Goal: Task Accomplishment & Management: Manage account settings

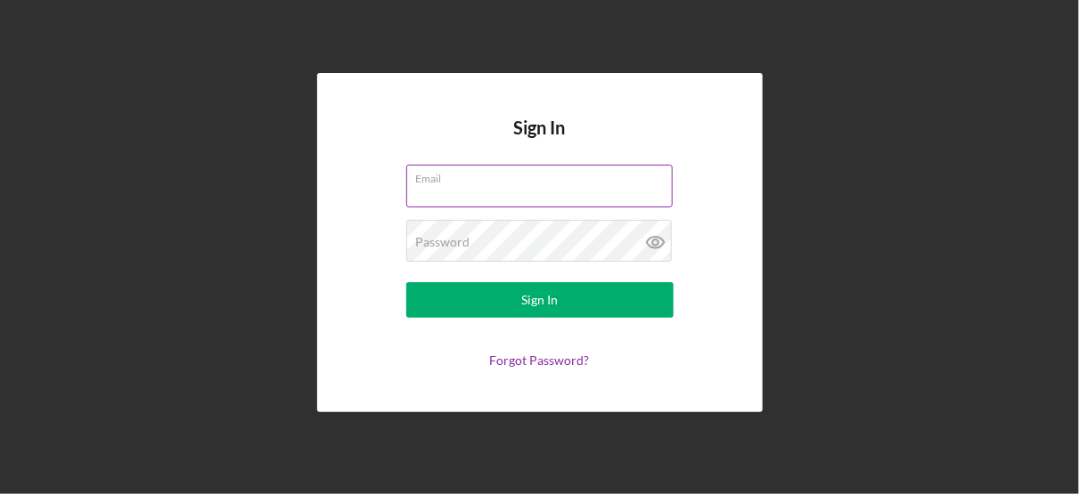
click at [480, 192] on input "Email" at bounding box center [539, 186] width 266 height 43
type input "[PERSON_NAME][EMAIL_ADDRESS][PERSON_NAME][DOMAIN_NAME]"
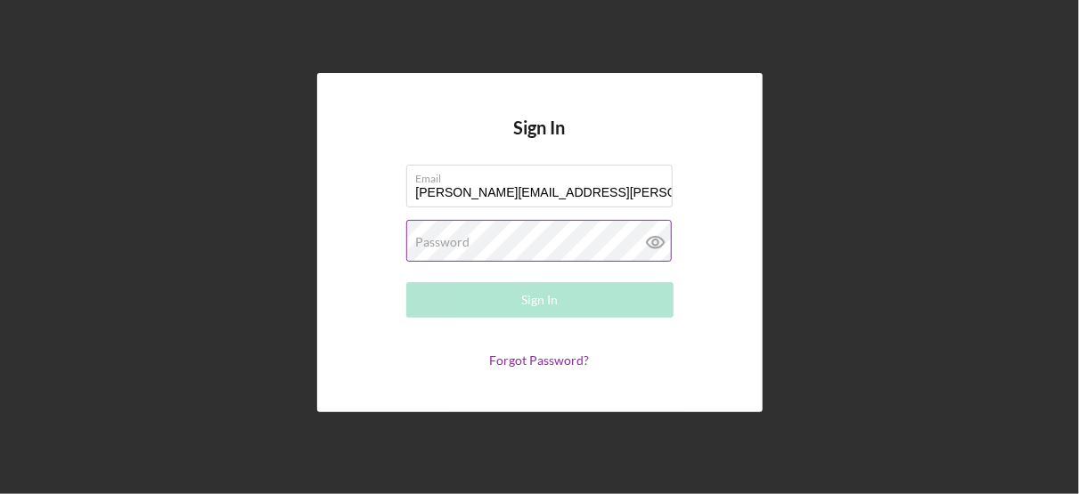
click at [463, 249] on label "Password" at bounding box center [443, 242] width 54 height 14
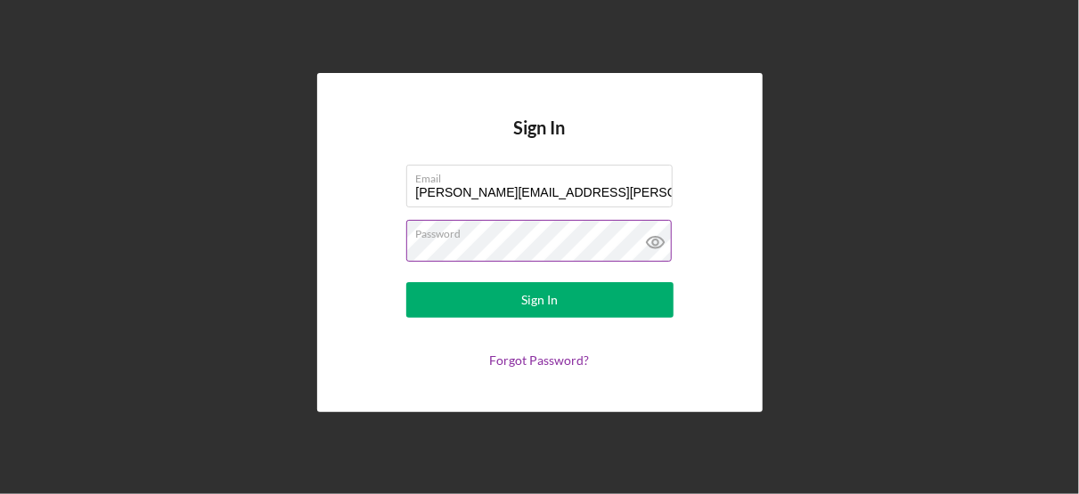
scroll to position [0, 3184]
click at [325, 250] on div "Sign In Email lorene.gregory@gcjfcs.org Password Sign In Forgot Password?" at bounding box center [539, 242] width 445 height 339
click at [219, 255] on div "Sign In Email lorene.gregory@gcjfcs.org Password Sign In Forgot Password?" at bounding box center [539, 242] width 1061 height 485
click at [653, 242] on icon at bounding box center [655, 242] width 45 height 45
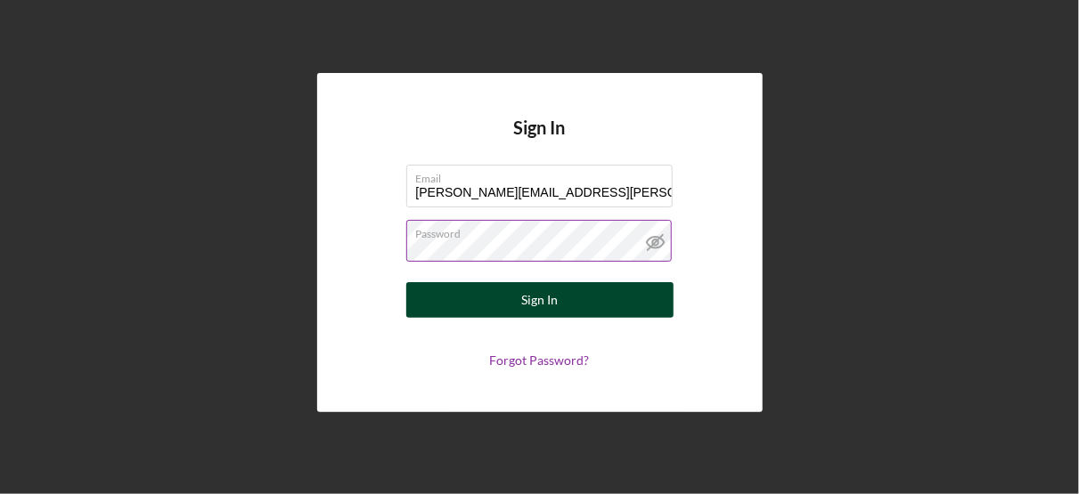
click at [543, 302] on div "Sign In" at bounding box center [539, 300] width 37 height 36
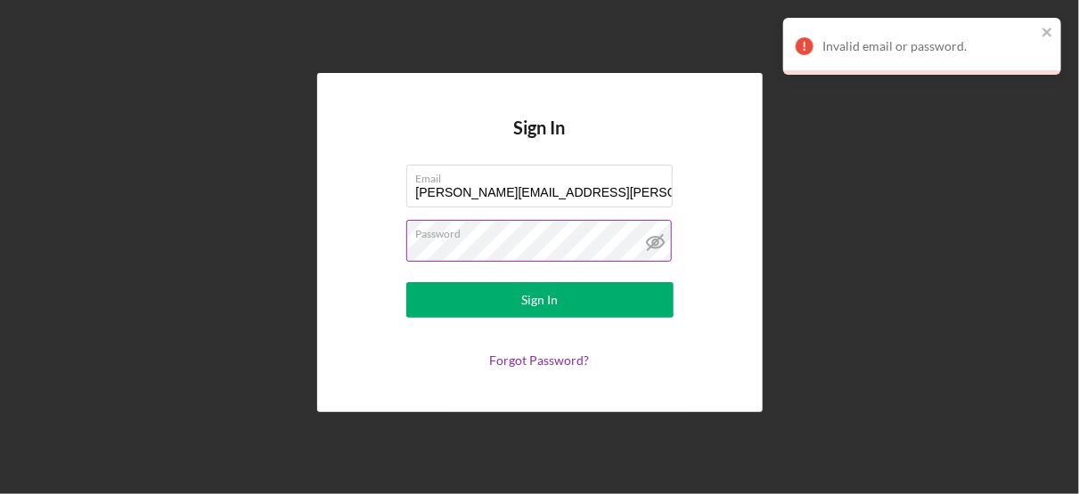
click at [1039, 32] on div "Invalid email or password." at bounding box center [915, 46] width 251 height 29
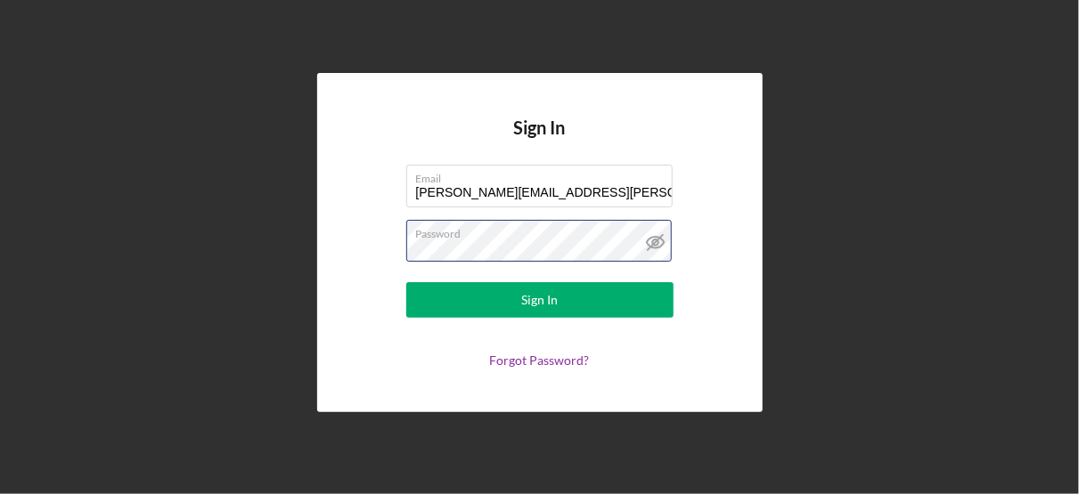
click at [303, 245] on div "Sign In Email lorene.gregory@gcjfcs.org Password Sign In Forgot Password?" at bounding box center [539, 242] width 1061 height 485
click at [709, 360] on form "Email lorene.gregory@gcjfcs.org Password Sign In Forgot Password?" at bounding box center [540, 266] width 356 height 203
click at [323, 250] on div "Sign In Email lorene.gregory@gcjfcs.org Password Sign In Forgot Password?" at bounding box center [539, 242] width 445 height 339
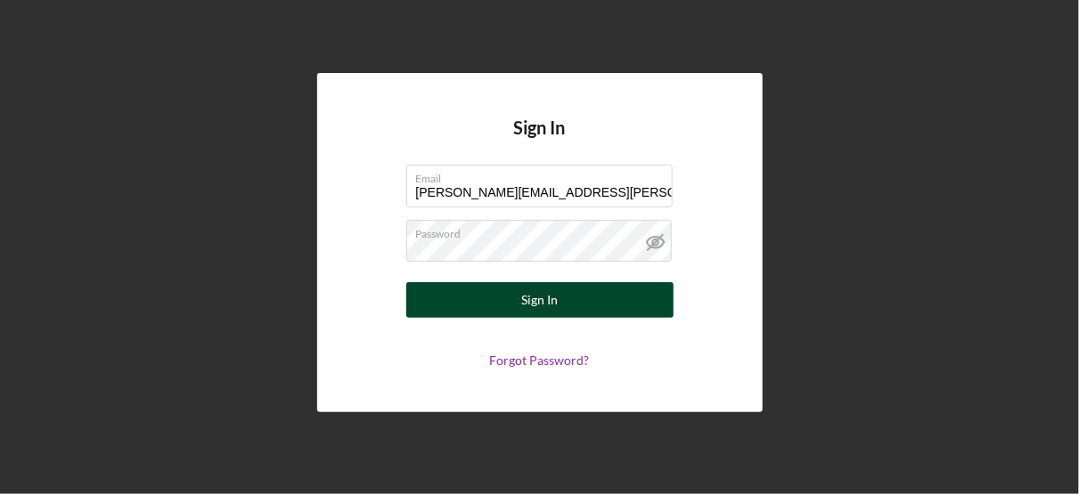
click at [543, 296] on div "Sign In" at bounding box center [539, 300] width 37 height 36
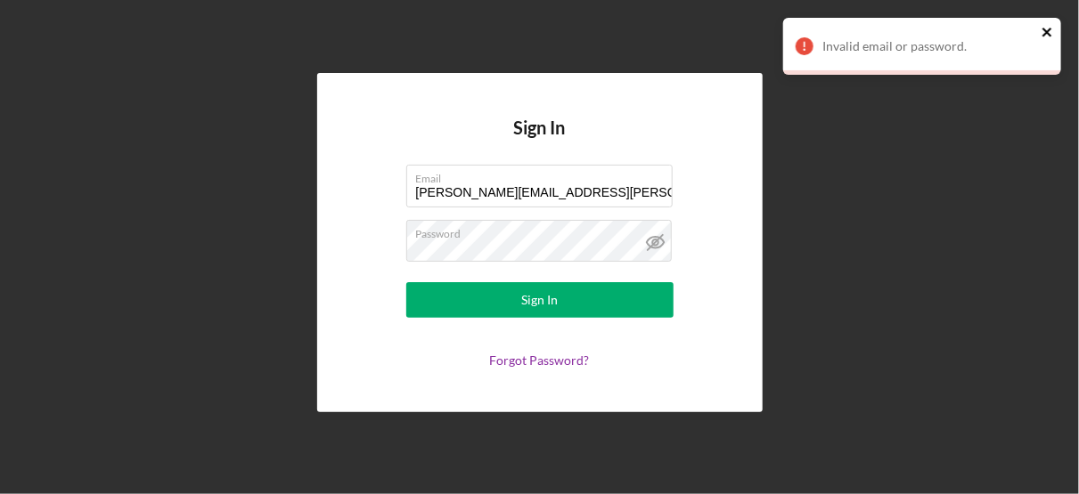
click at [1050, 33] on icon "close" at bounding box center [1047, 32] width 12 height 14
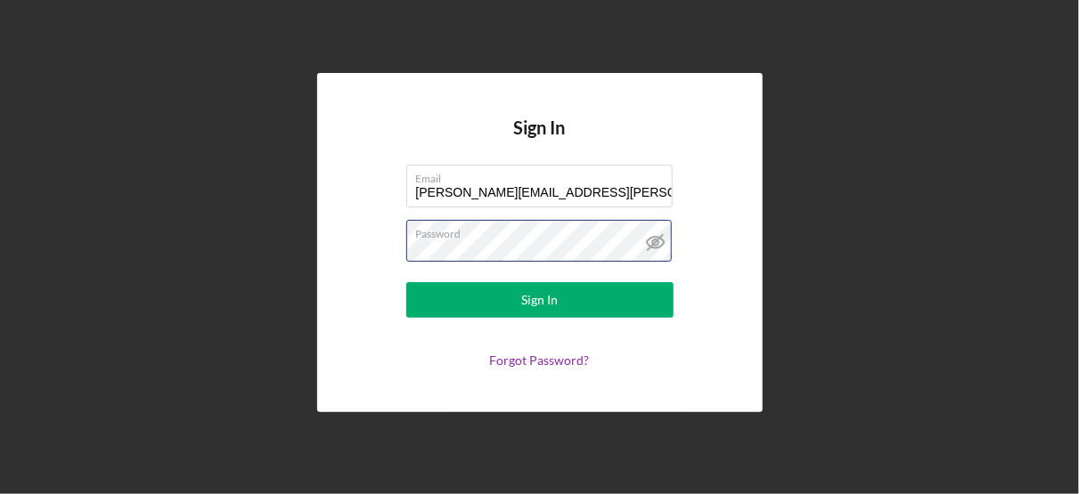
click at [290, 265] on div "Sign In Email lorene.gregory@gcjfcs.org Password Sign In Forgot Password?" at bounding box center [539, 242] width 1061 height 485
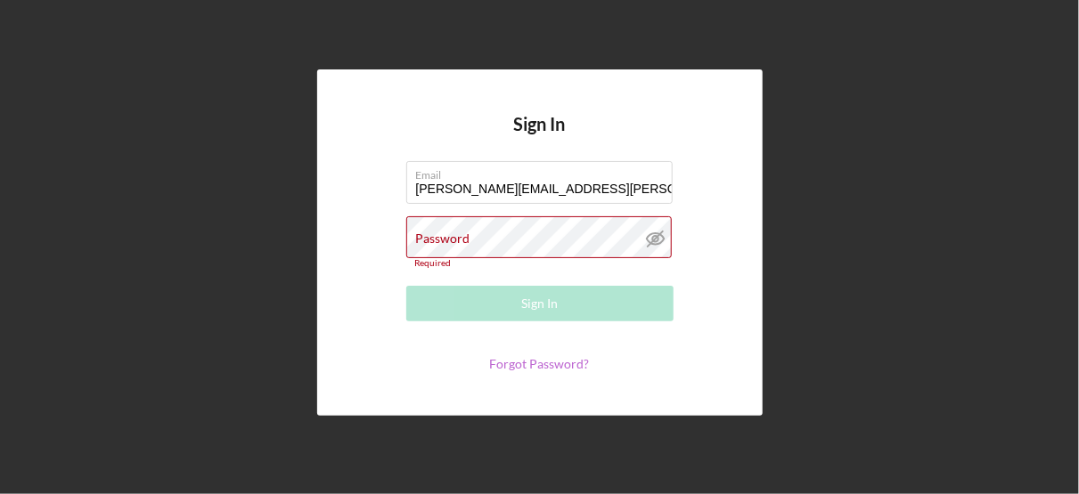
click at [550, 363] on link "Forgot Password?" at bounding box center [540, 363] width 100 height 15
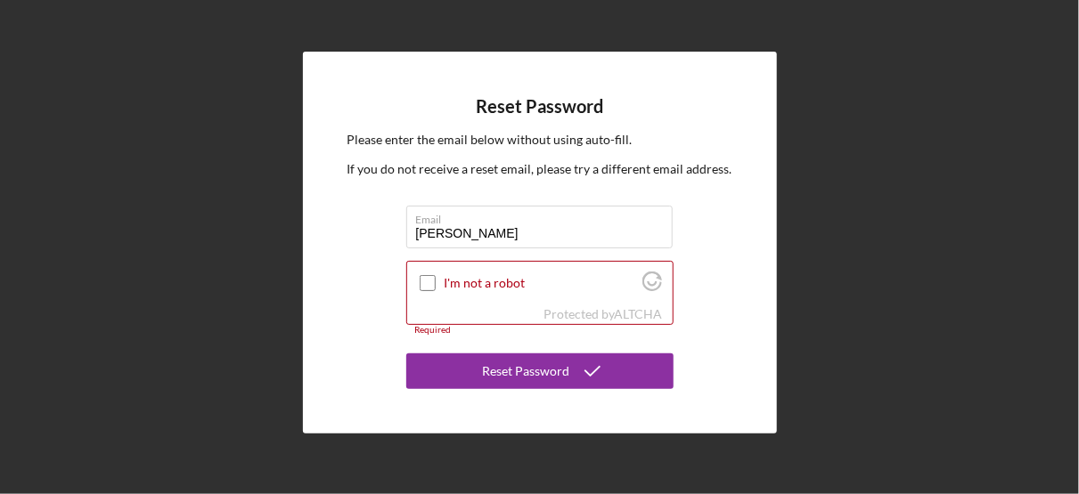
type input "[PERSON_NAME][EMAIL_ADDRESS][PERSON_NAME][DOMAIN_NAME]"
click at [426, 283] on input "I'm not a robot" at bounding box center [428, 283] width 16 height 16
checkbox input "true"
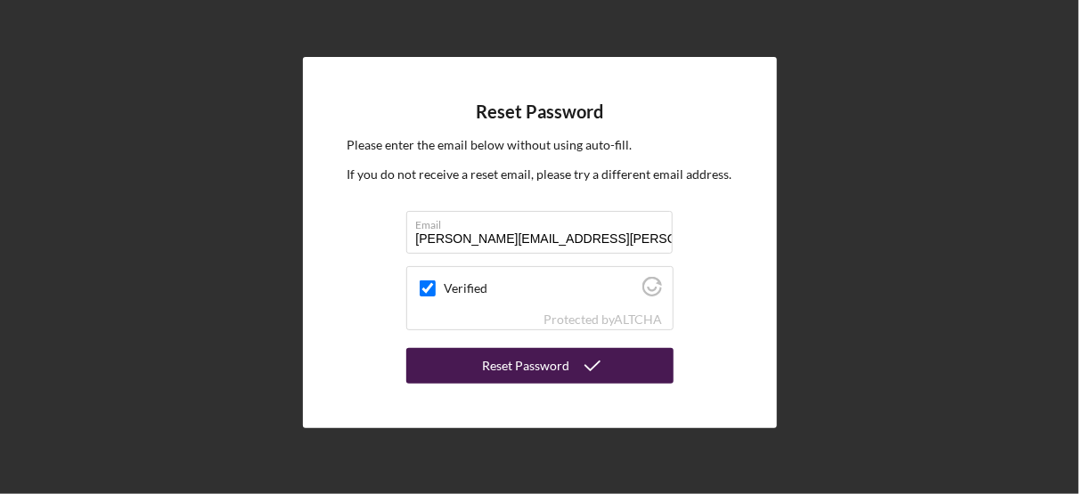
click at [532, 364] on div "Reset Password" at bounding box center [526, 366] width 87 height 36
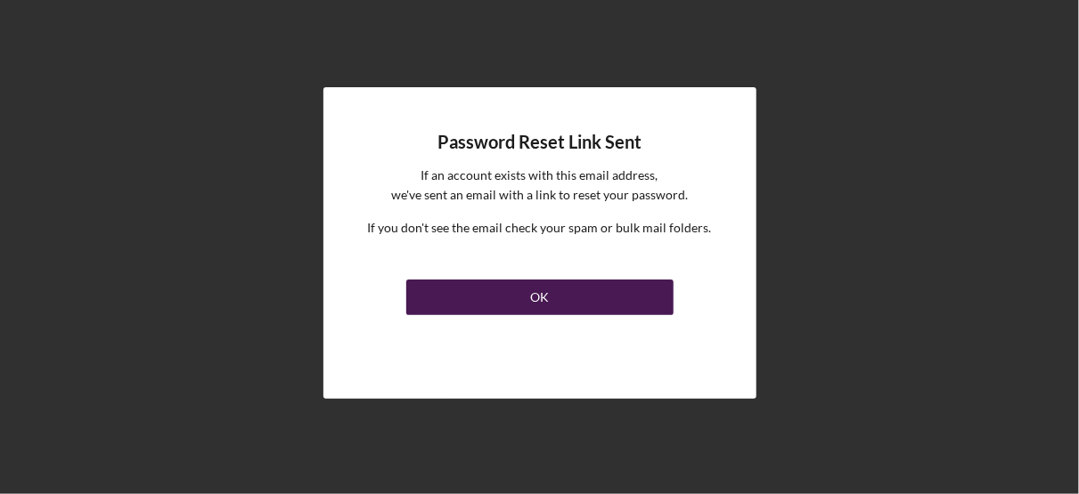
click at [556, 297] on button "OK" at bounding box center [539, 298] width 267 height 36
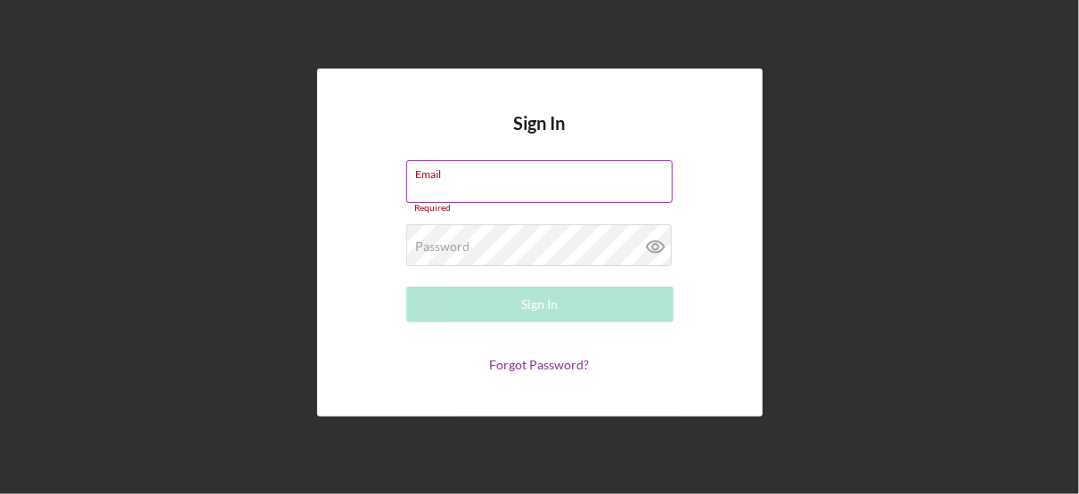
click at [487, 182] on input "Email" at bounding box center [539, 181] width 266 height 43
type input "Lorene.Gregory@gcjfcs.org"
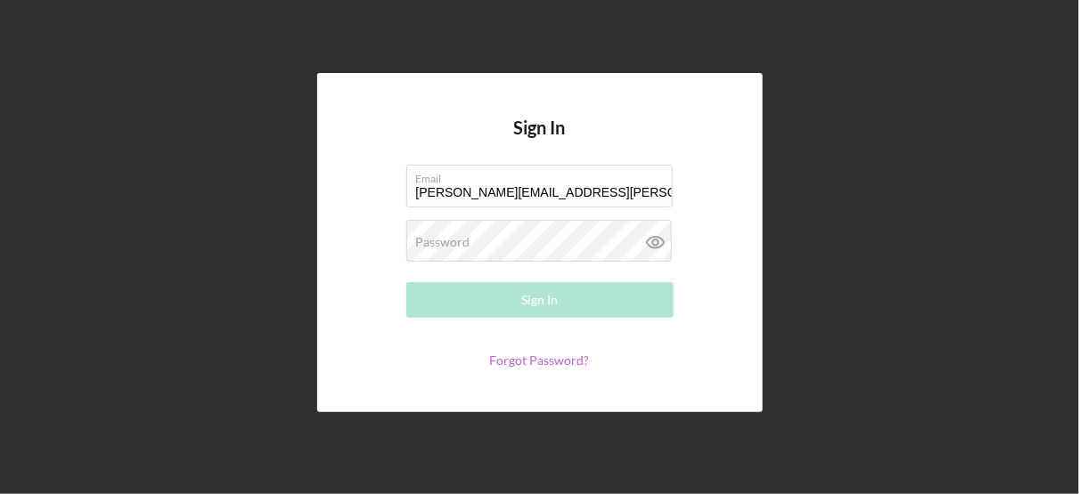
click at [546, 362] on link "Forgot Password?" at bounding box center [540, 360] width 100 height 15
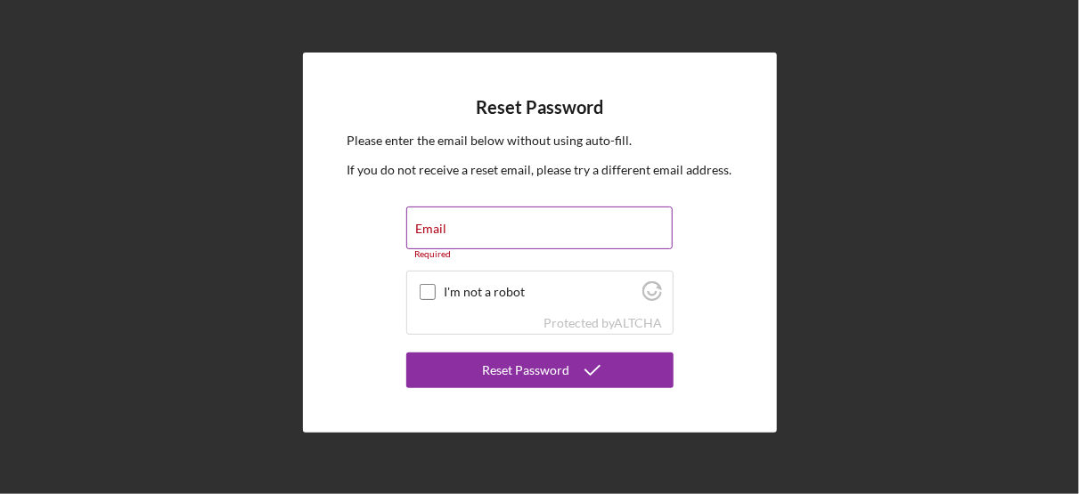
click at [444, 226] on label "Email" at bounding box center [431, 229] width 31 height 14
click at [444, 226] on input "Email" at bounding box center [539, 228] width 266 height 43
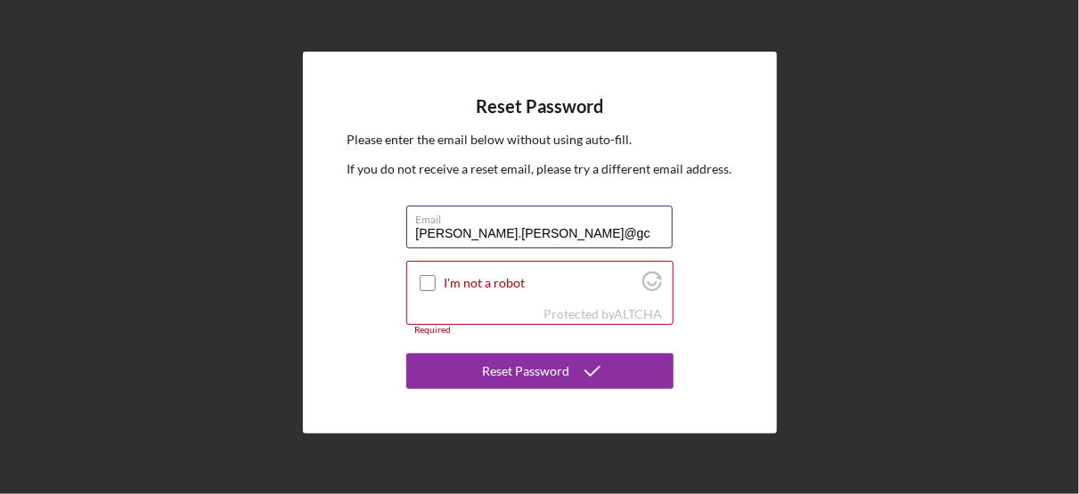
type input "Lorene.Gregory@gc"
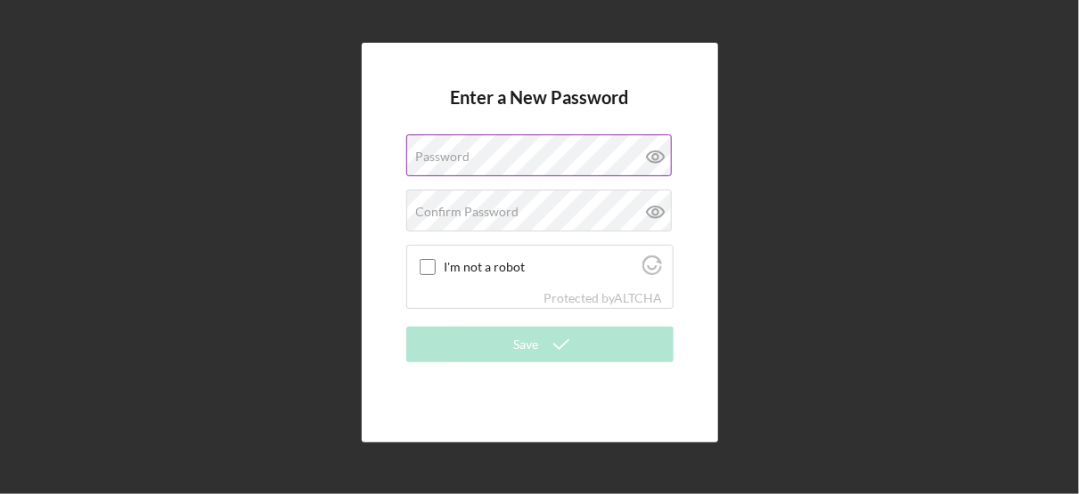
click at [463, 148] on div "Password" at bounding box center [539, 156] width 267 height 45
click at [429, 160] on label "Password" at bounding box center [443, 157] width 54 height 14
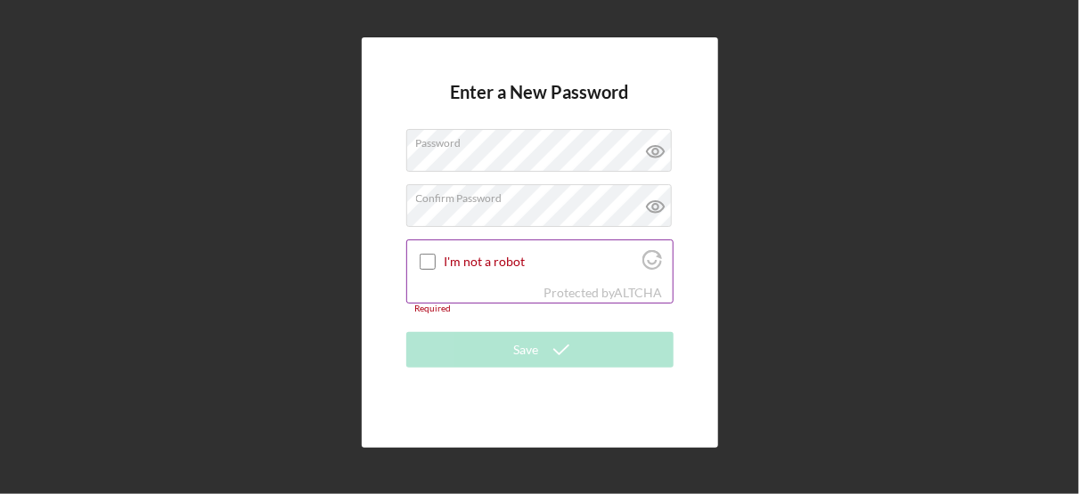
click at [447, 265] on label "I'm not a robot" at bounding box center [540, 262] width 193 height 14
click at [436, 265] on input "I'm not a robot" at bounding box center [428, 262] width 16 height 16
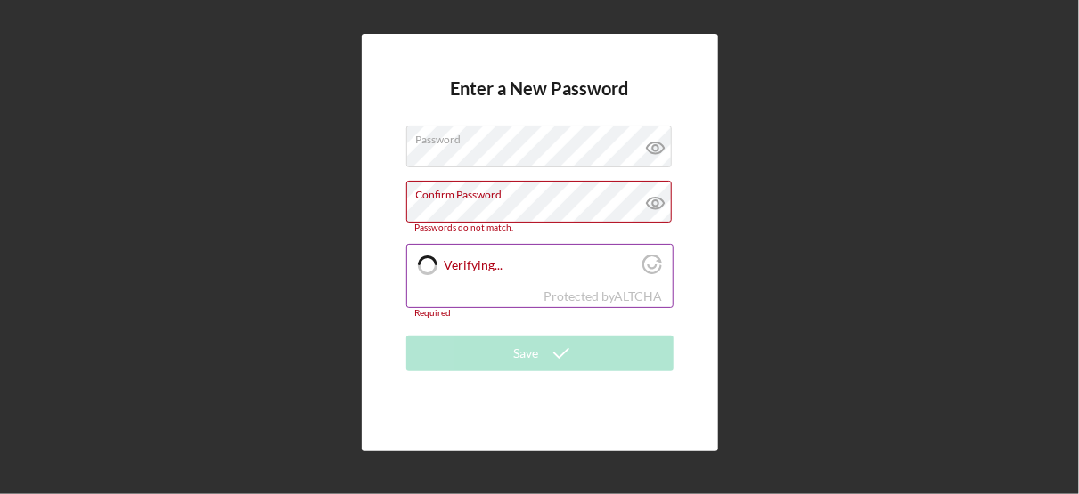
checkbox input "true"
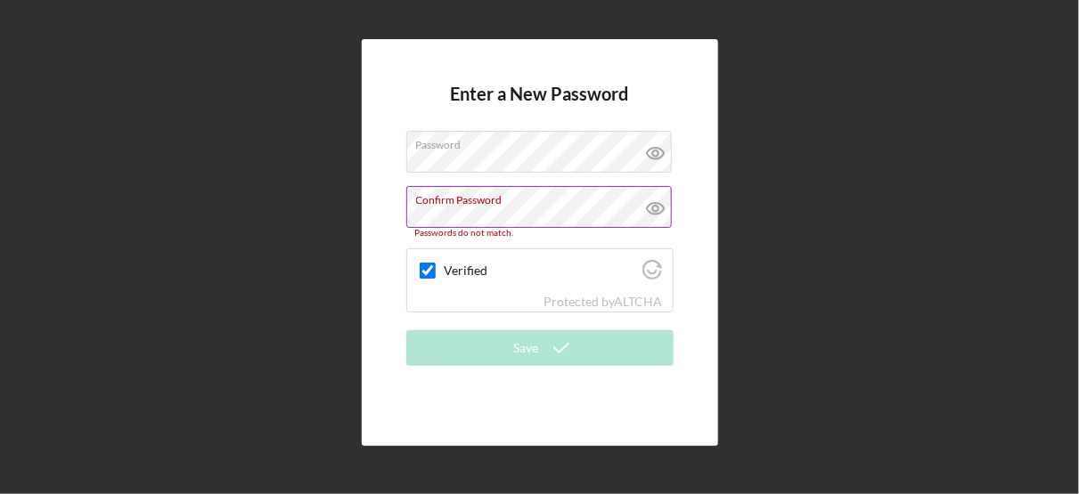
click at [657, 207] on icon at bounding box center [654, 208] width 5 height 5
click at [653, 154] on icon at bounding box center [655, 153] width 45 height 45
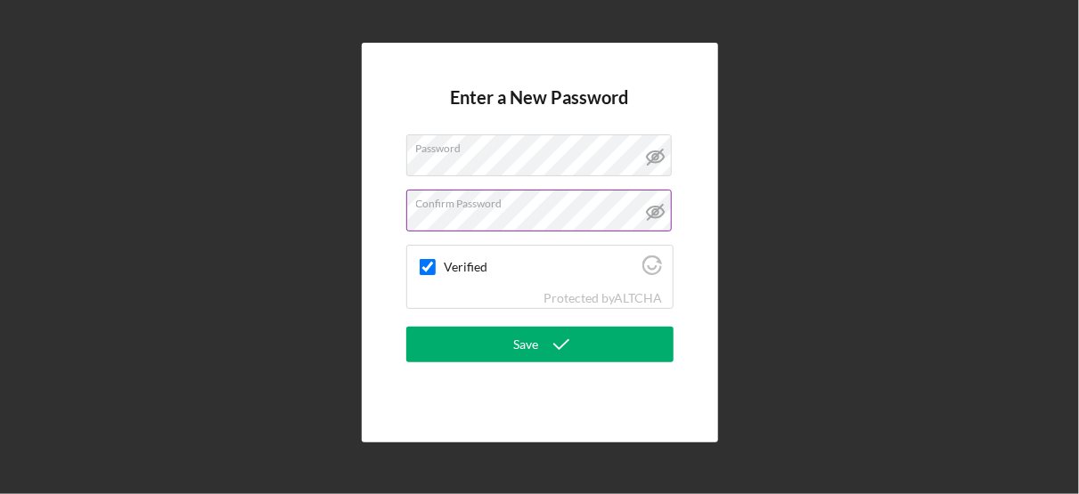
click at [811, 237] on div "Enter a New Password Password Confirm Password Verified Protected by ALTCHA Save" at bounding box center [539, 242] width 1061 height 485
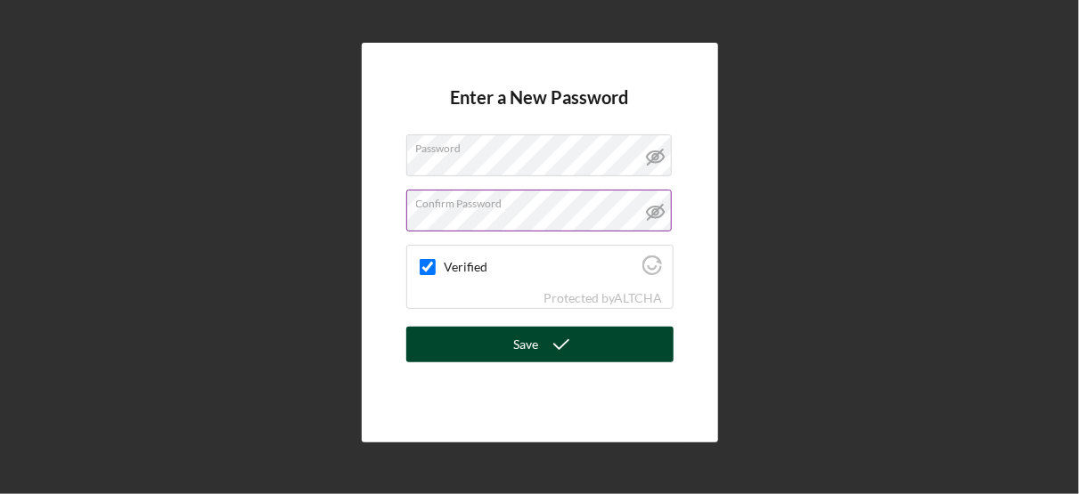
click at [534, 345] on div "Save" at bounding box center [526, 345] width 25 height 36
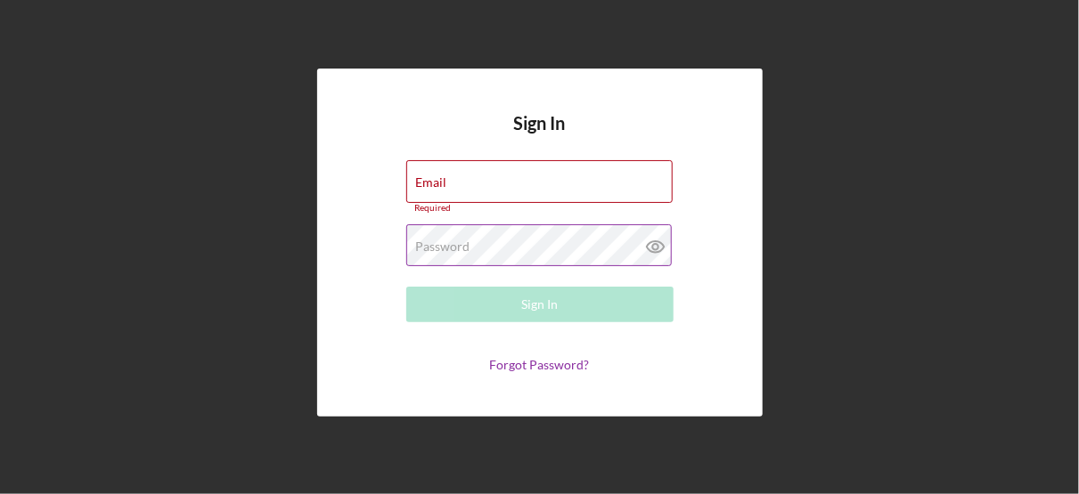
click at [445, 240] on label "Password" at bounding box center [443, 247] width 54 height 14
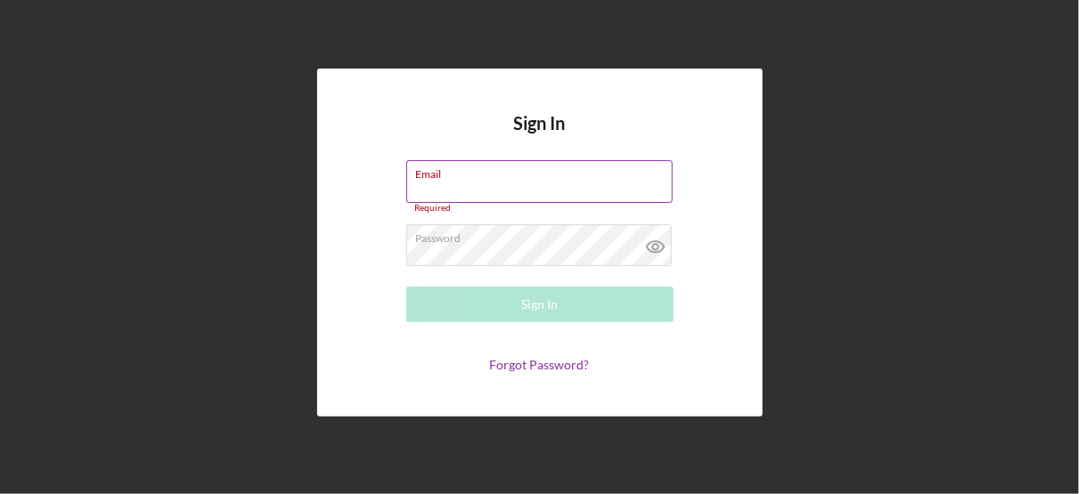
click at [482, 178] on div "Email Required" at bounding box center [539, 186] width 267 height 53
type input "[PERSON_NAME][EMAIL_ADDRESS][PERSON_NAME][DOMAIN_NAME]"
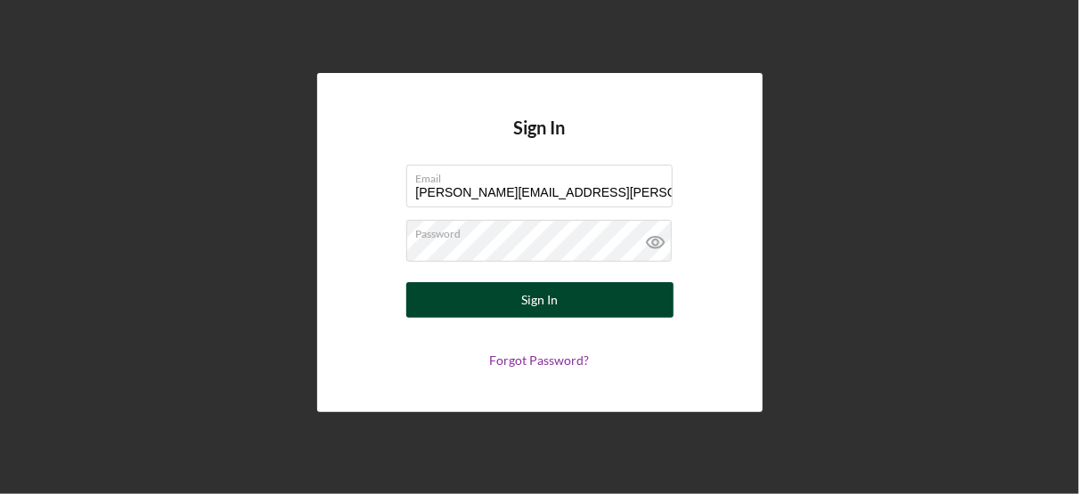
click at [539, 301] on div "Sign In" at bounding box center [539, 300] width 37 height 36
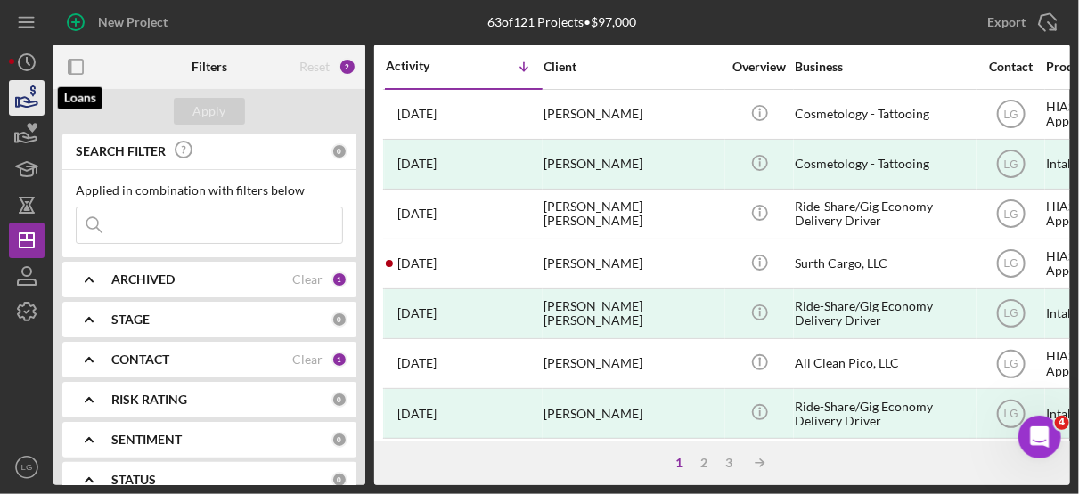
click at [21, 102] on icon "button" at bounding box center [26, 98] width 45 height 45
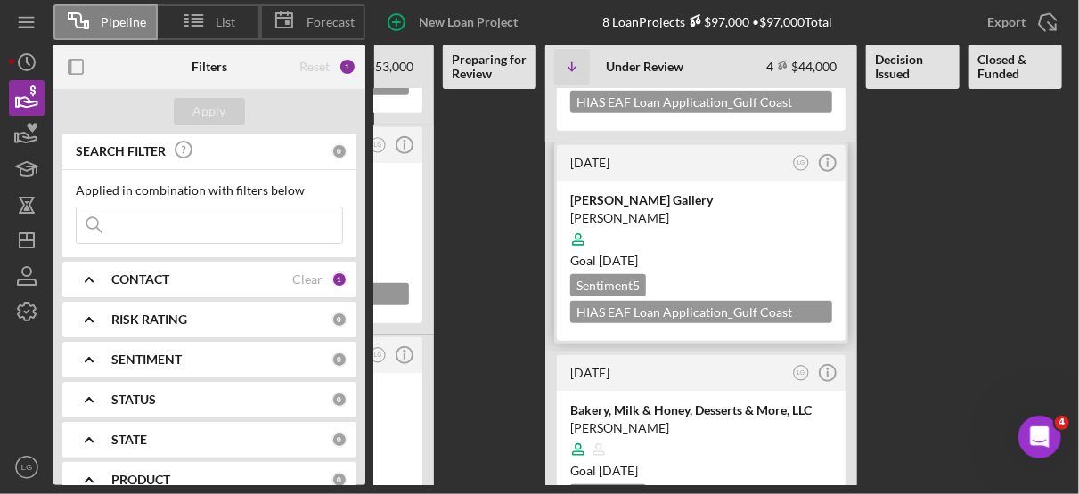
scroll to position [373, 0]
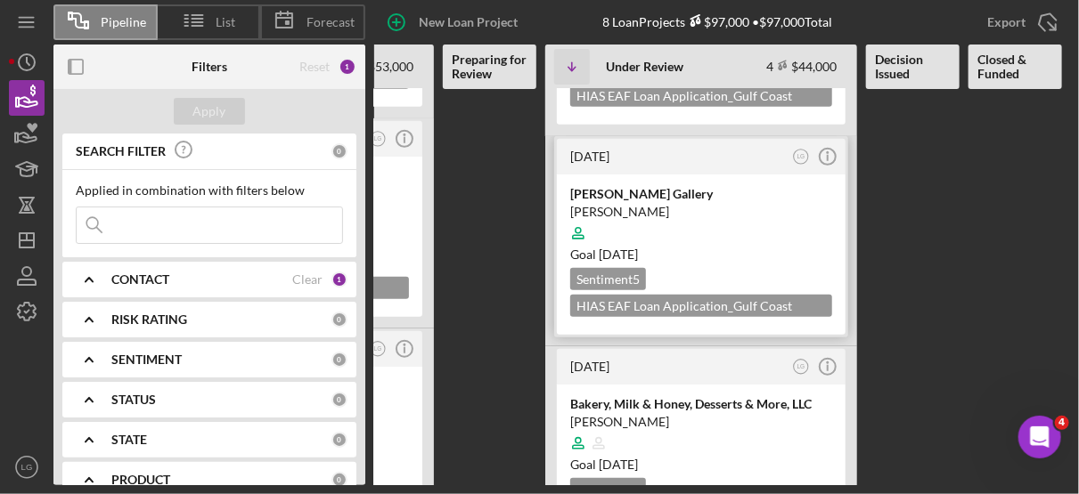
click at [757, 238] on div at bounding box center [701, 233] width 262 height 34
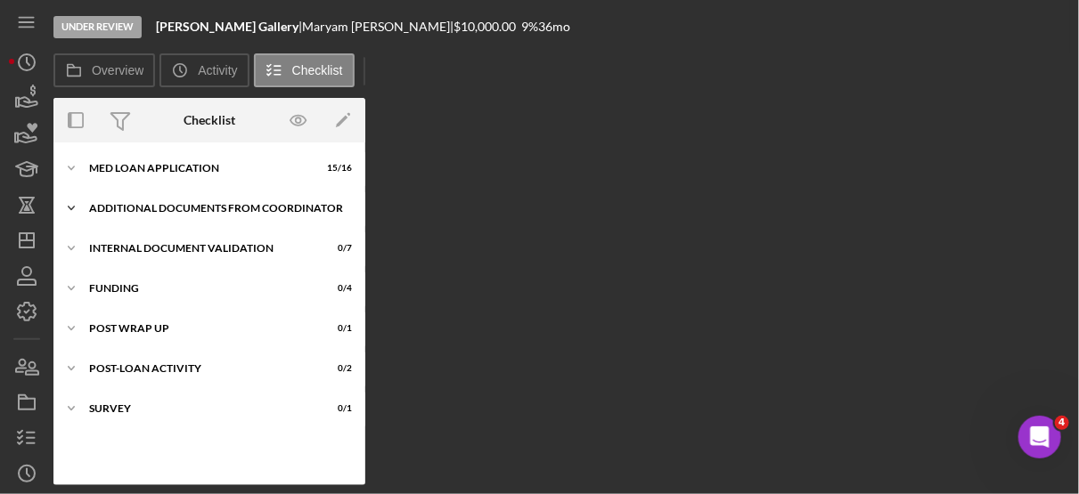
click at [184, 209] on div "Additional Documents from Coordinator" at bounding box center [216, 208] width 254 height 11
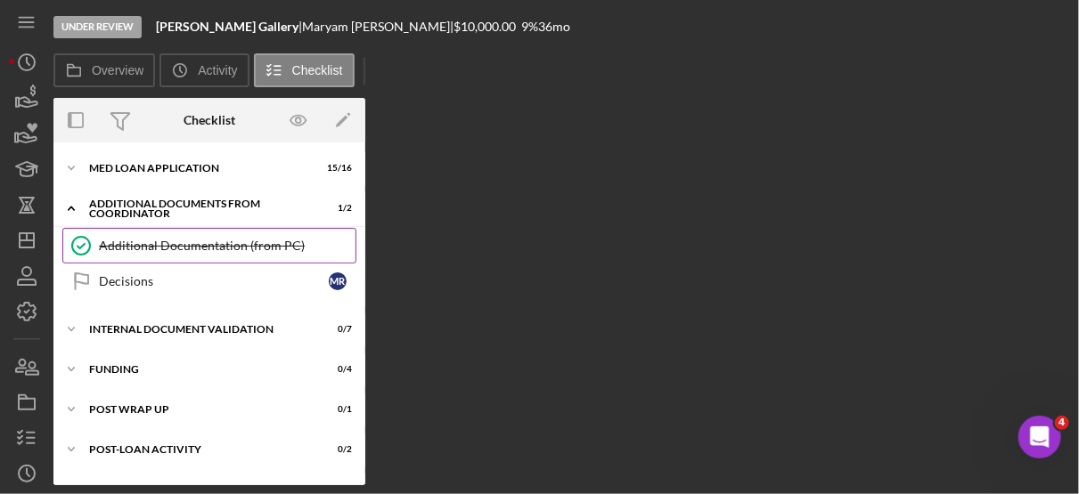
click at [232, 247] on div "Additional Documentation (from PC)" at bounding box center [227, 246] width 257 height 14
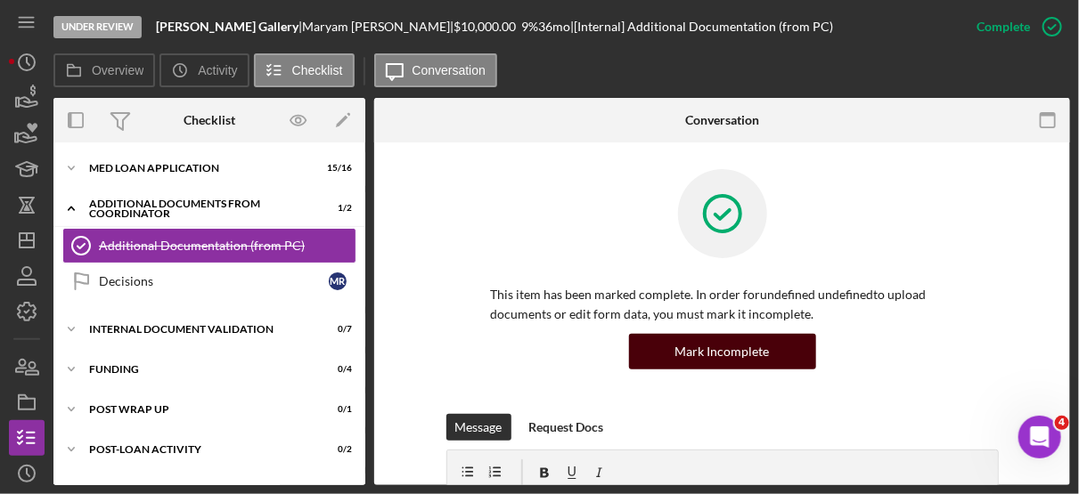
click at [753, 352] on div "Mark Incomplete" at bounding box center [722, 352] width 94 height 36
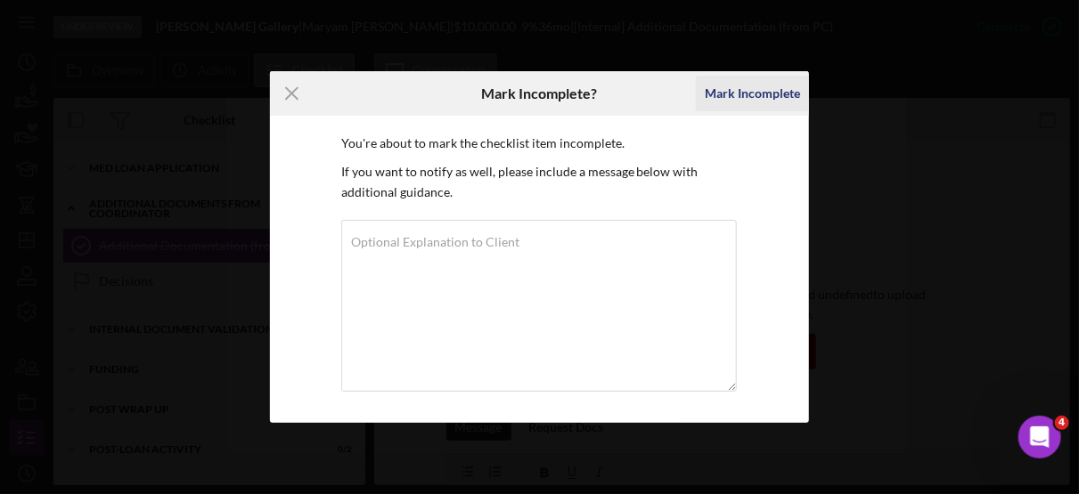
click at [778, 90] on div "Mark Incomplete" at bounding box center [752, 94] width 95 height 36
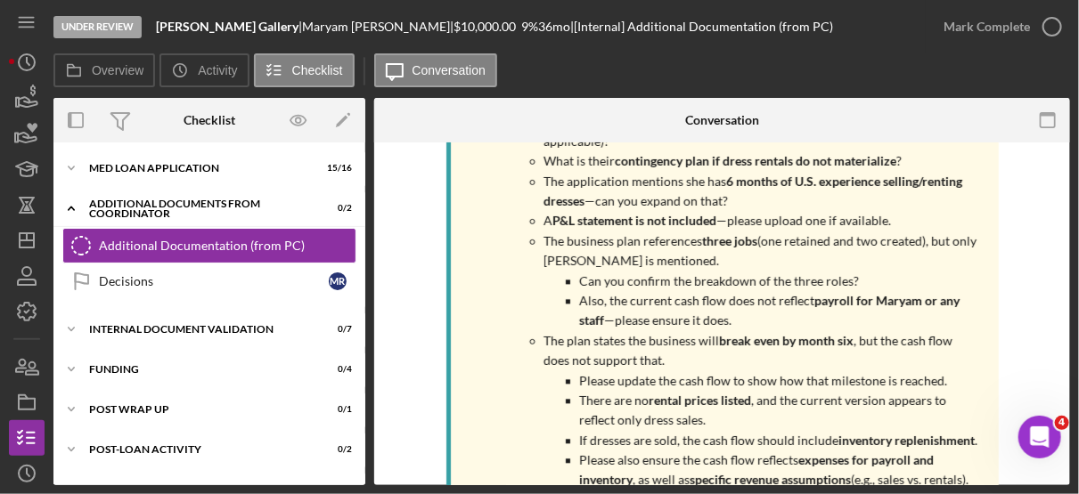
scroll to position [1742, 0]
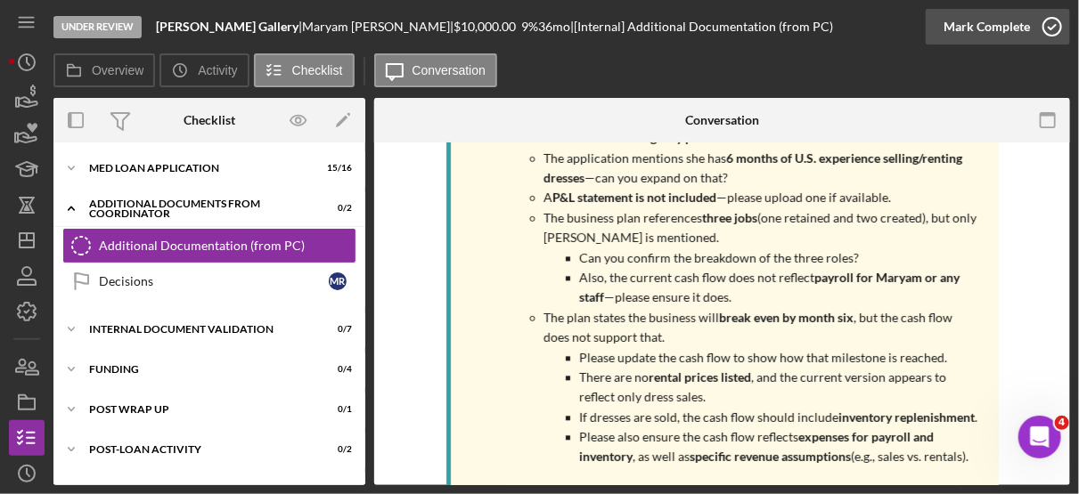
click at [1050, 24] on icon "button" at bounding box center [1052, 26] width 45 height 45
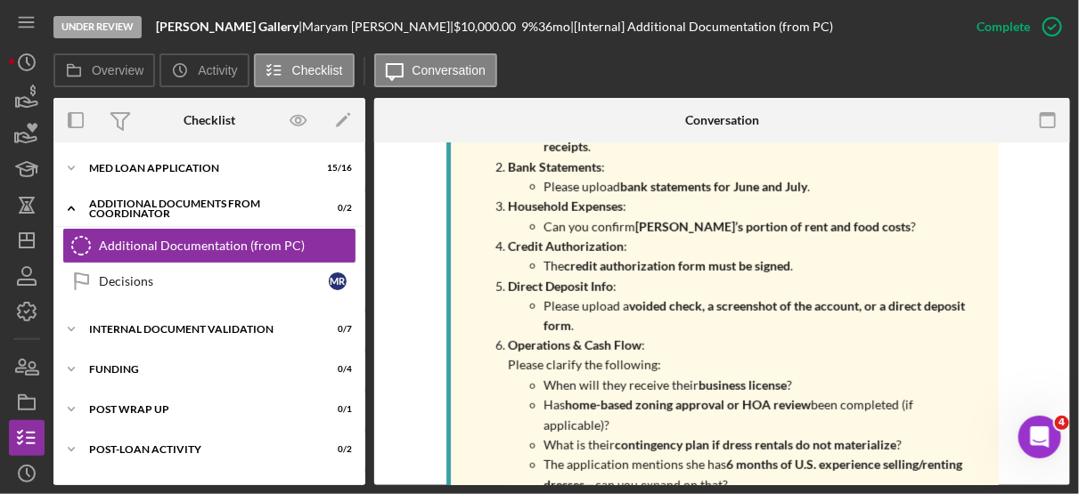
scroll to position [2050, 0]
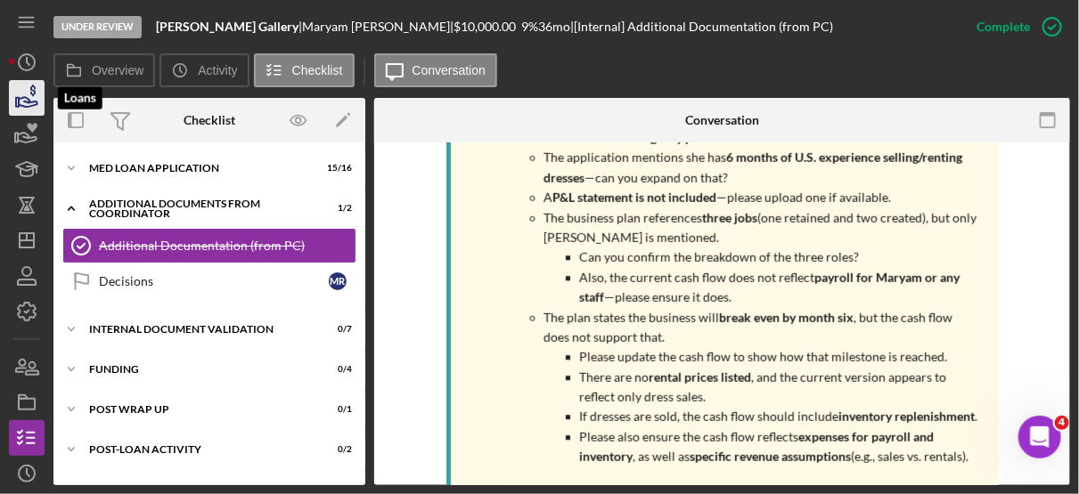
click at [24, 102] on icon "button" at bounding box center [26, 98] width 45 height 45
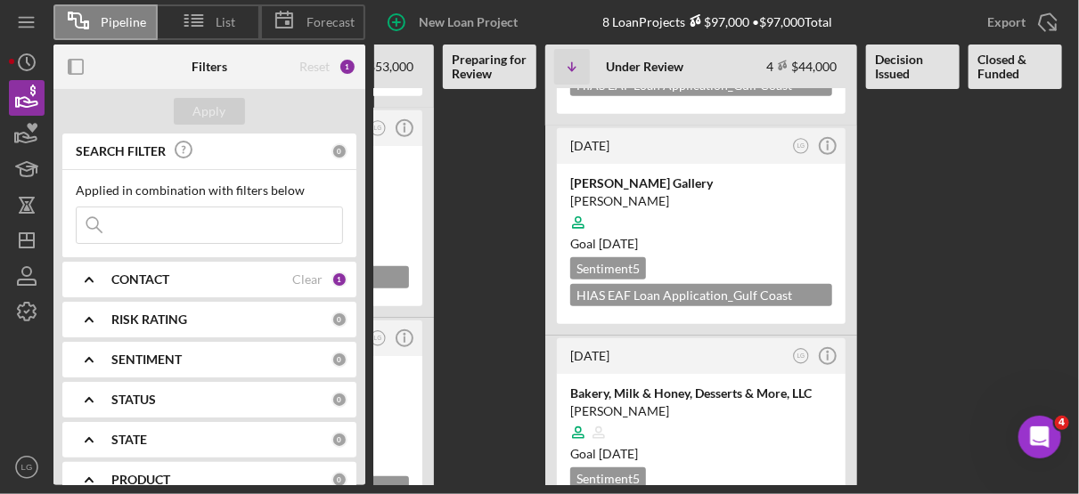
scroll to position [455, 0]
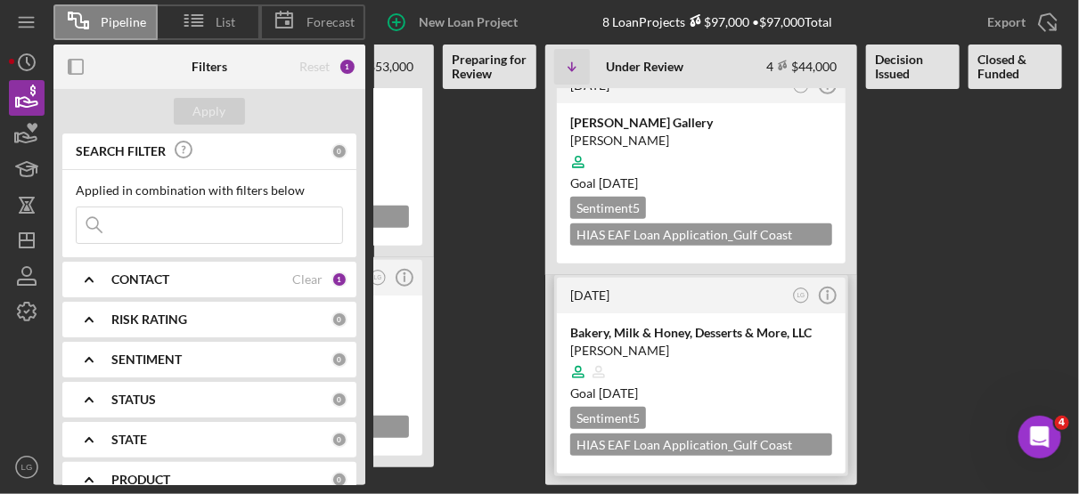
click at [732, 298] on div "[DATE] LG Icon/Info" at bounding box center [701, 296] width 289 height 36
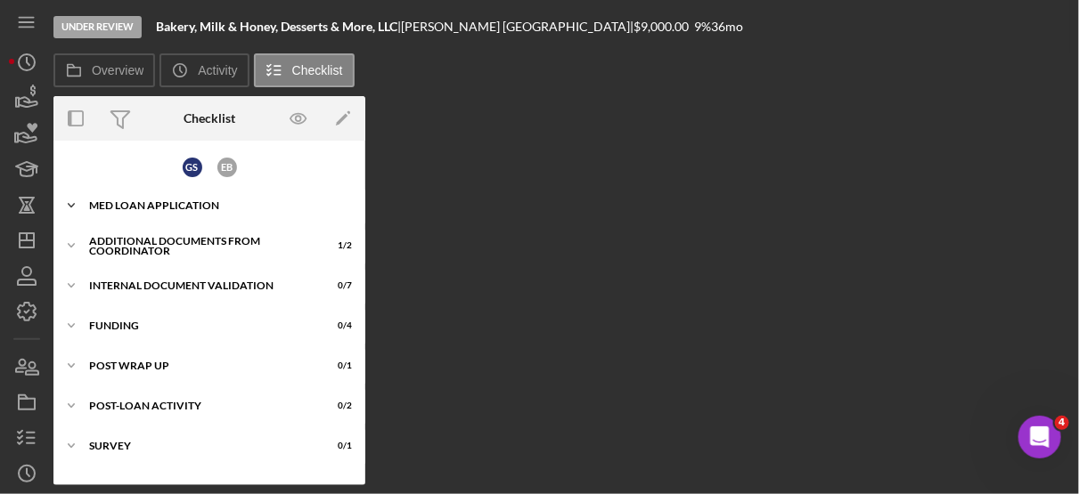
click at [195, 196] on div "Icon/Expander MED Loan Application 16 / 16" at bounding box center [209, 206] width 312 height 36
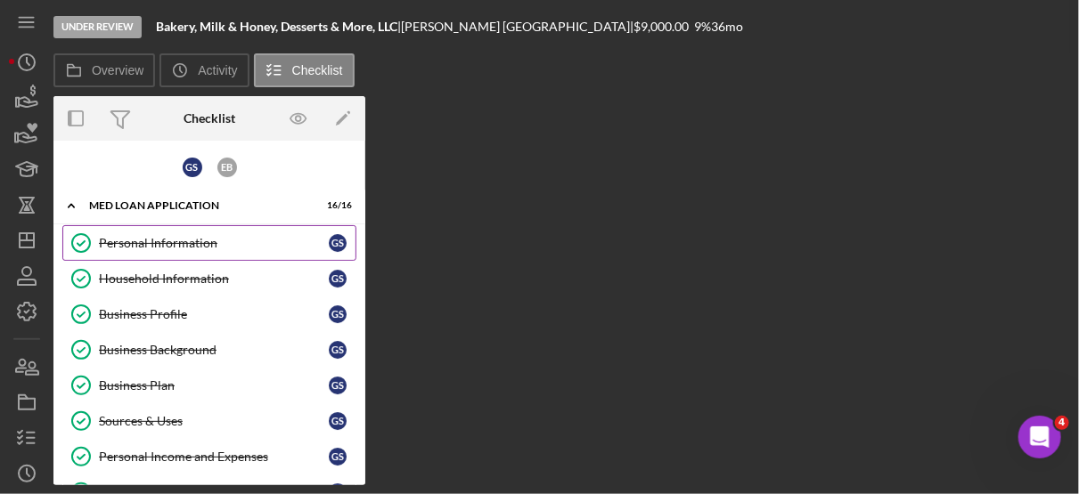
click at [173, 237] on div "Personal Information" at bounding box center [214, 243] width 230 height 14
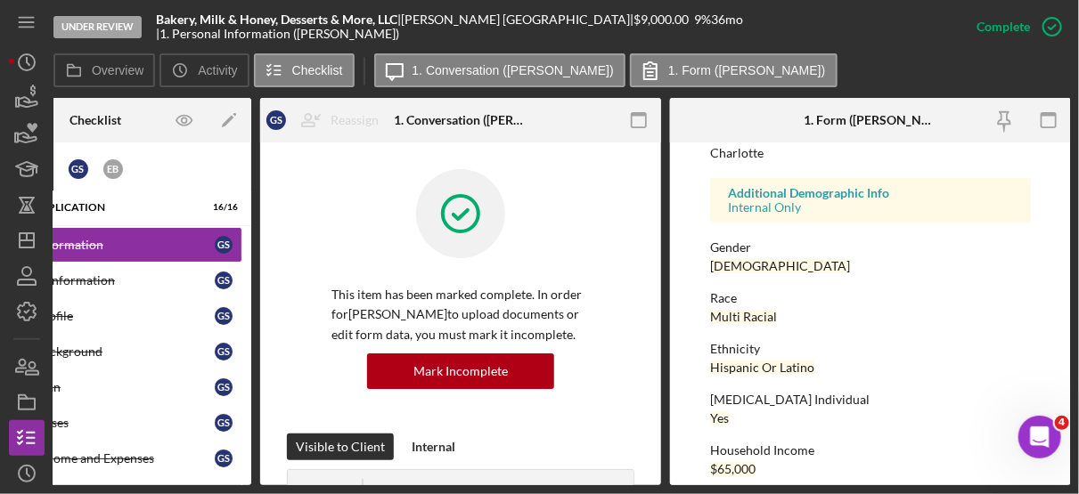
scroll to position [507, 0]
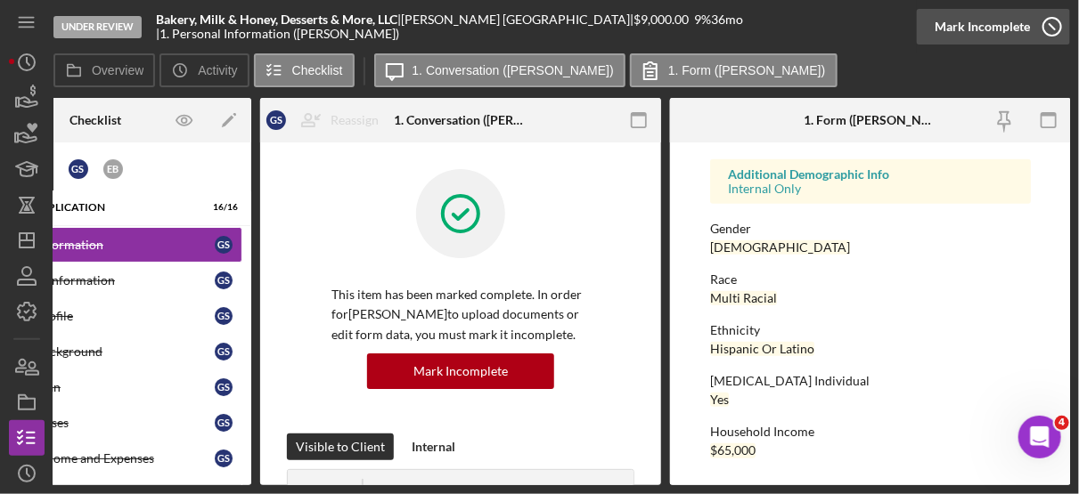
click at [1051, 23] on icon "button" at bounding box center [1052, 26] width 45 height 45
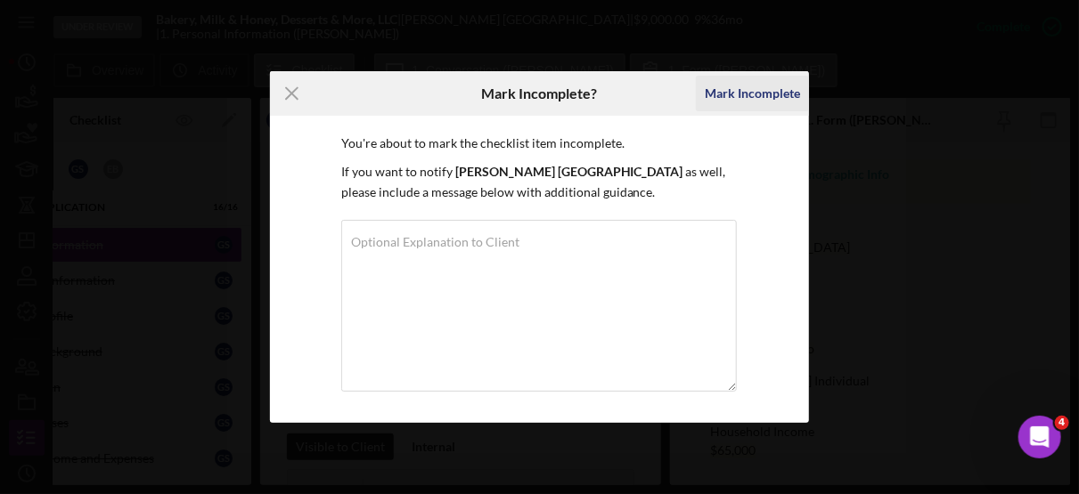
click at [765, 84] on div "Mark Incomplete" at bounding box center [752, 94] width 95 height 36
